Goal: Task Accomplishment & Management: Manage account settings

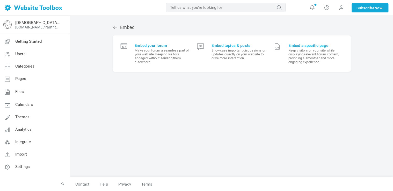
click at [143, 49] on small "Make your forum a seamless part of your website, keeping visitors engaged witho…" at bounding box center [162, 56] width 55 height 16
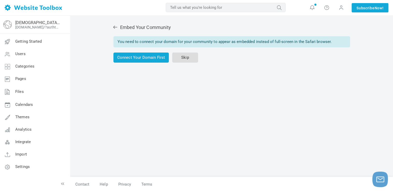
click at [177, 58] on link "Skip" at bounding box center [185, 58] width 26 height 10
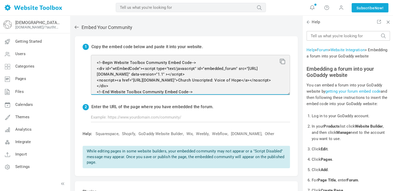
click at [162, 84] on textarea "<!--Begin Website Toolbox Community Embed Code--> <div id="wtEmbedCode"><script…" at bounding box center [190, 75] width 199 height 40
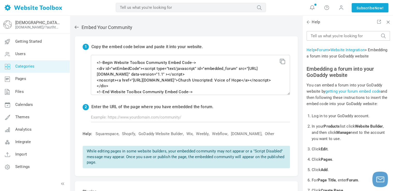
click at [21, 64] on span "Categories" at bounding box center [24, 66] width 19 height 5
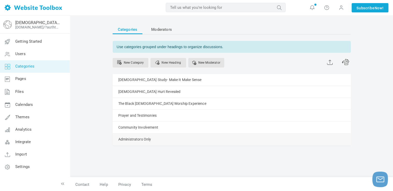
click at [0, 0] on link "Manage" at bounding box center [0, 0] width 0 height 0
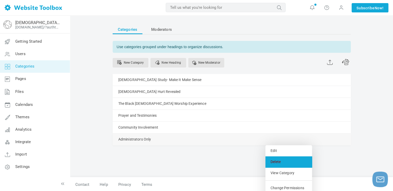
click at [280, 159] on link "Delete" at bounding box center [288, 161] width 47 height 11
